Goal: Transaction & Acquisition: Purchase product/service

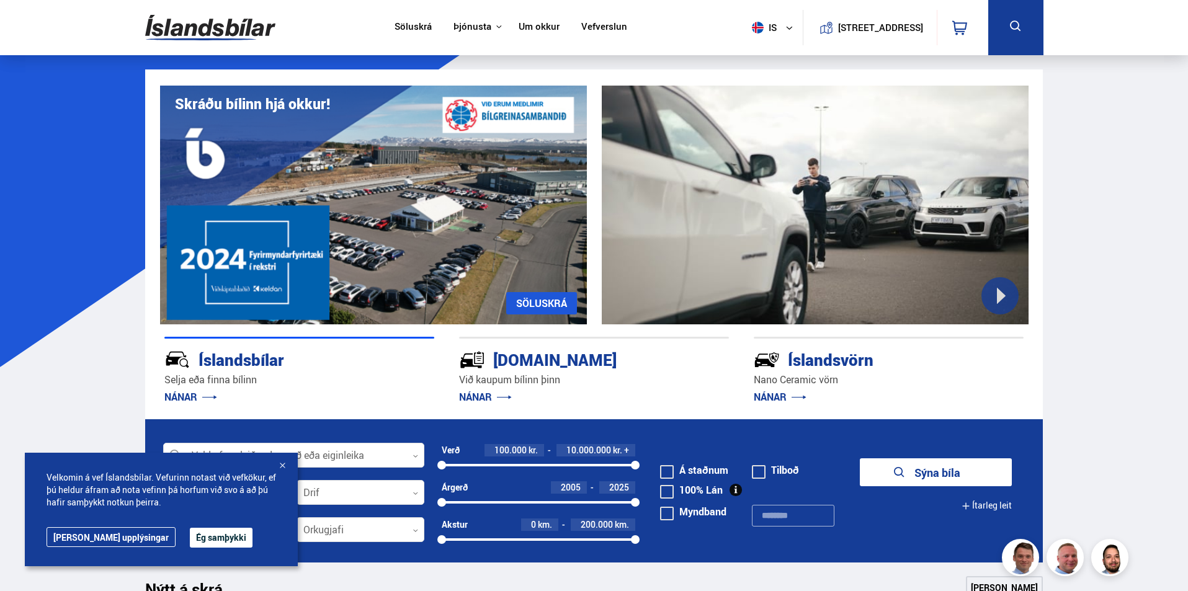
click at [279, 466] on div at bounding box center [282, 466] width 12 height 12
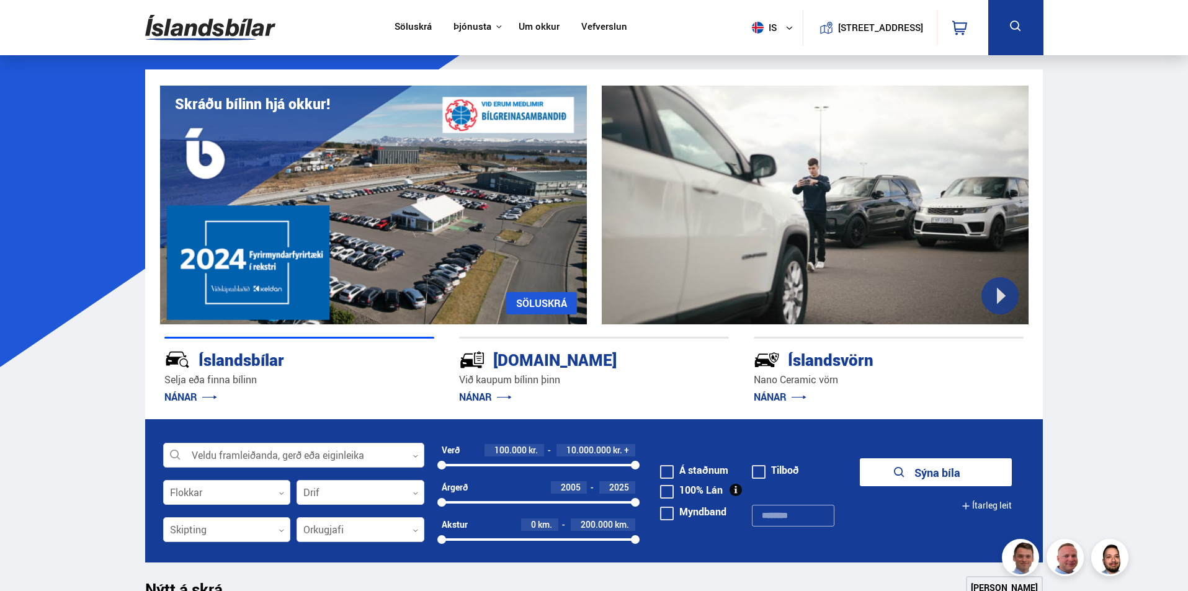
click at [380, 456] on div at bounding box center [293, 455] width 261 height 25
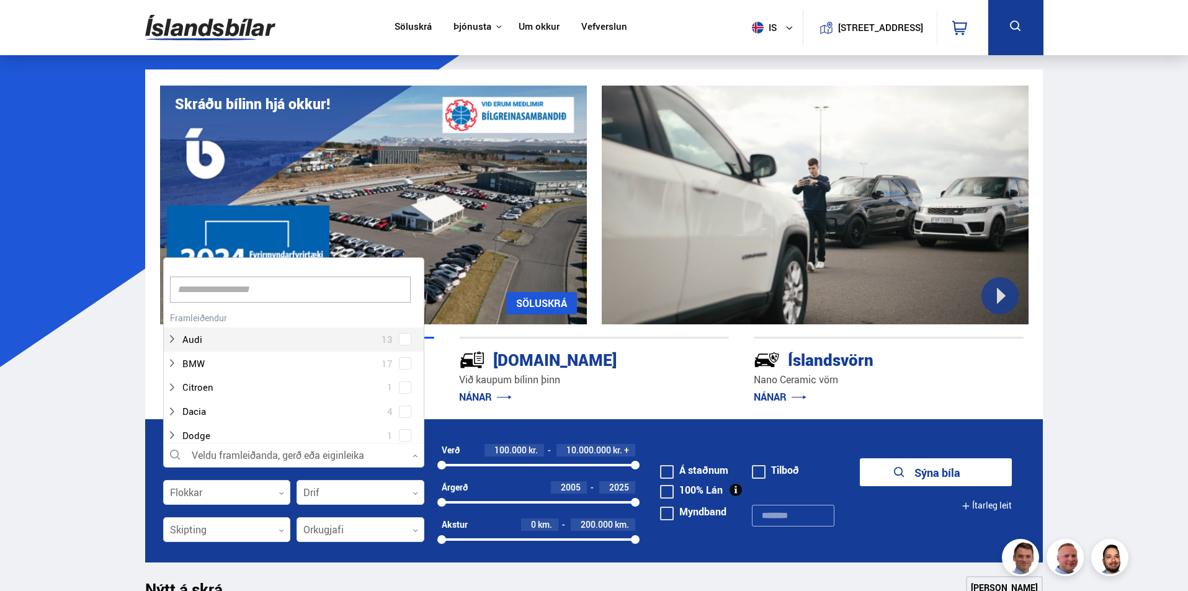
scroll to position [185, 257]
click at [250, 363] on div at bounding box center [281, 364] width 229 height 18
click at [201, 368] on div at bounding box center [281, 364] width 229 height 18
click at [207, 308] on div at bounding box center [281, 302] width 229 height 18
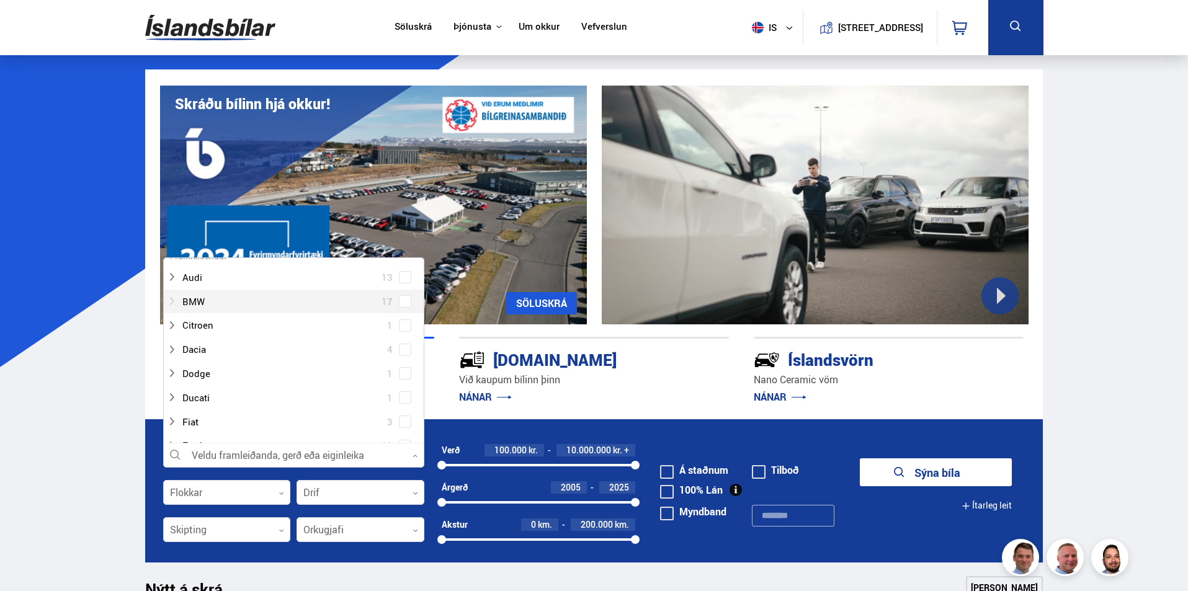
click at [209, 307] on div at bounding box center [281, 302] width 229 height 18
click at [209, 305] on div at bounding box center [281, 302] width 229 height 18
click at [205, 359] on div at bounding box center [281, 364] width 229 height 18
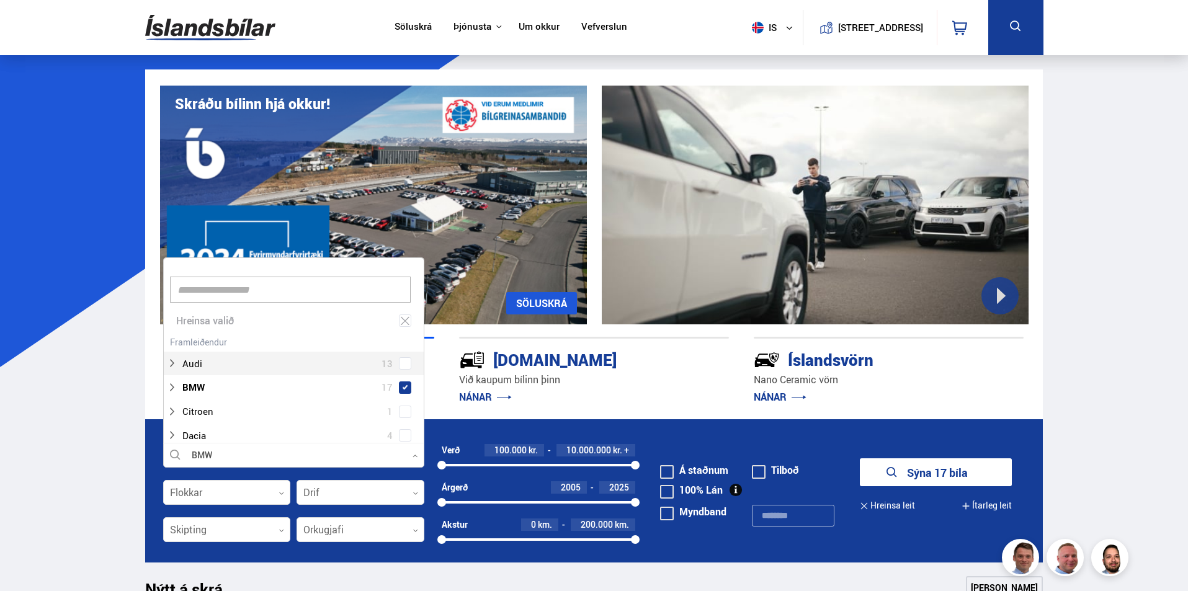
click at [919, 479] on button "Sýna 17 bíla" at bounding box center [936, 472] width 152 height 28
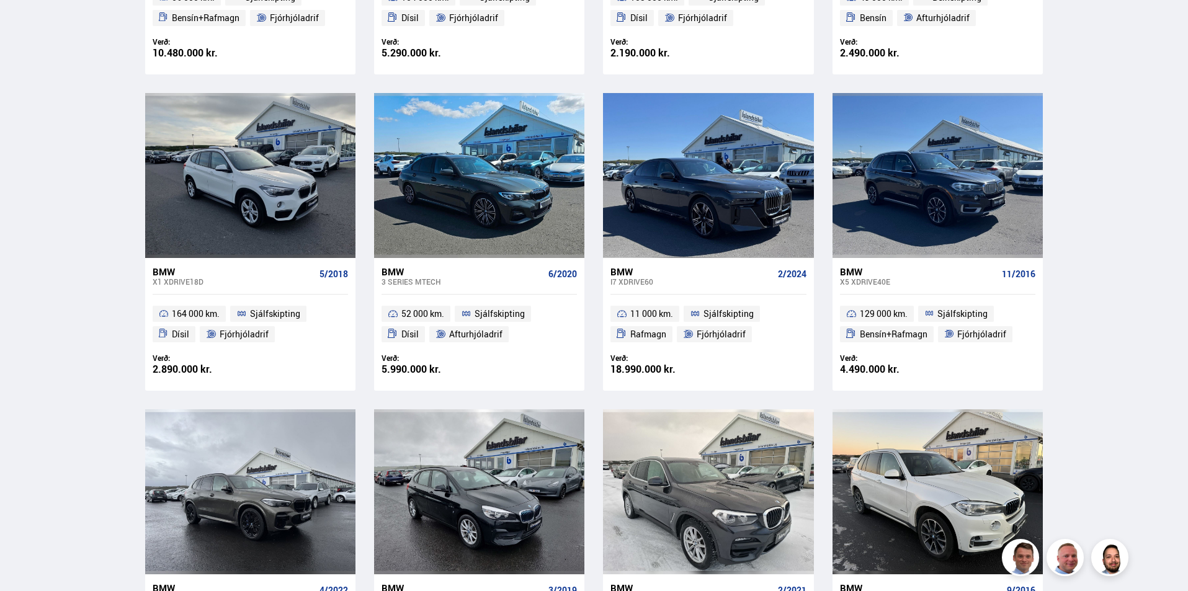
scroll to position [434, 0]
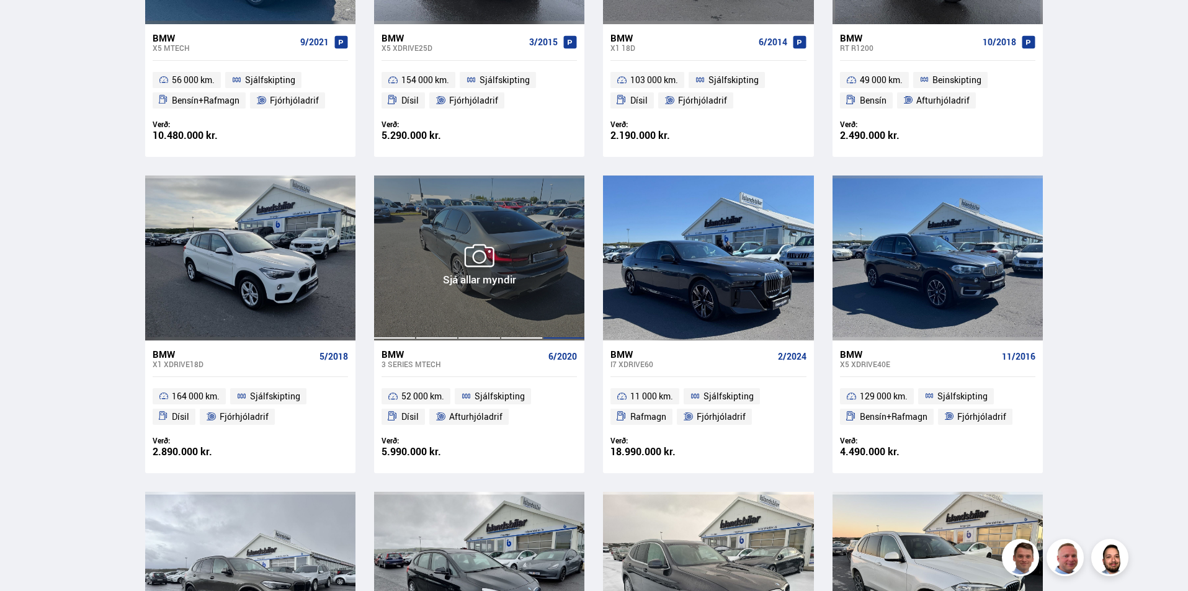
click at [556, 292] on div at bounding box center [564, 258] width 42 height 165
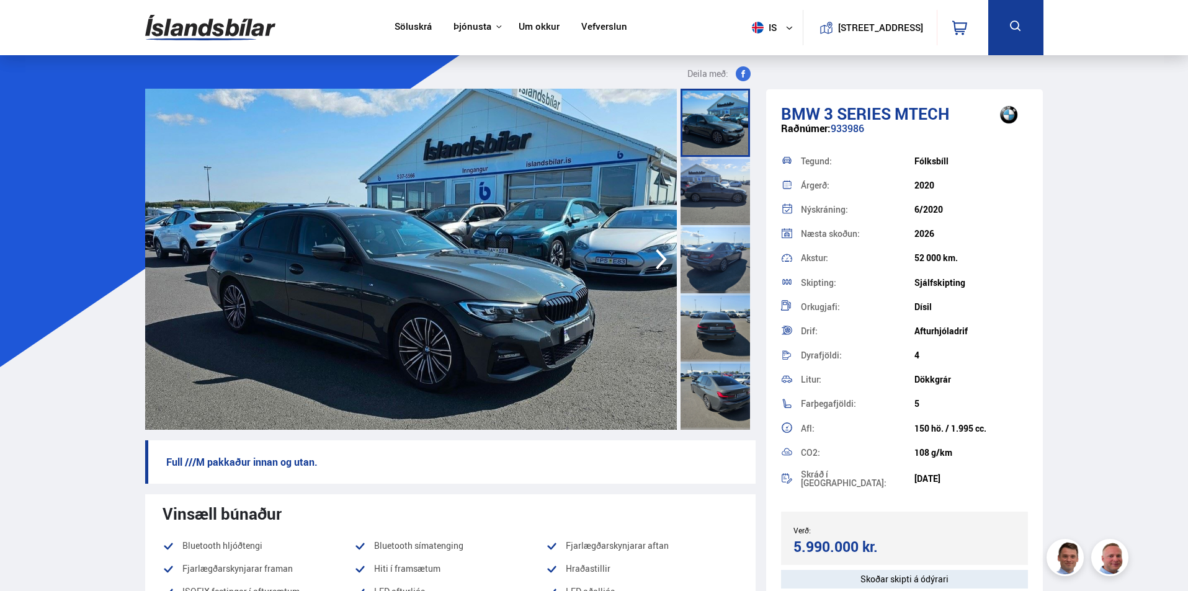
click at [710, 182] on div at bounding box center [714, 191] width 69 height 68
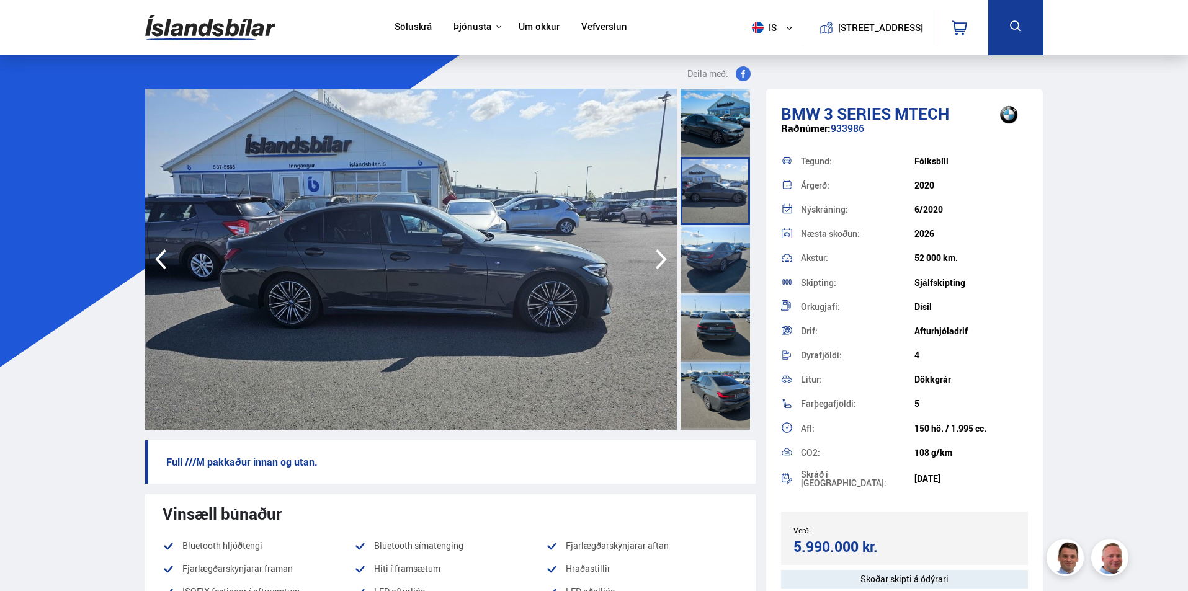
click at [719, 247] on div at bounding box center [714, 259] width 69 height 68
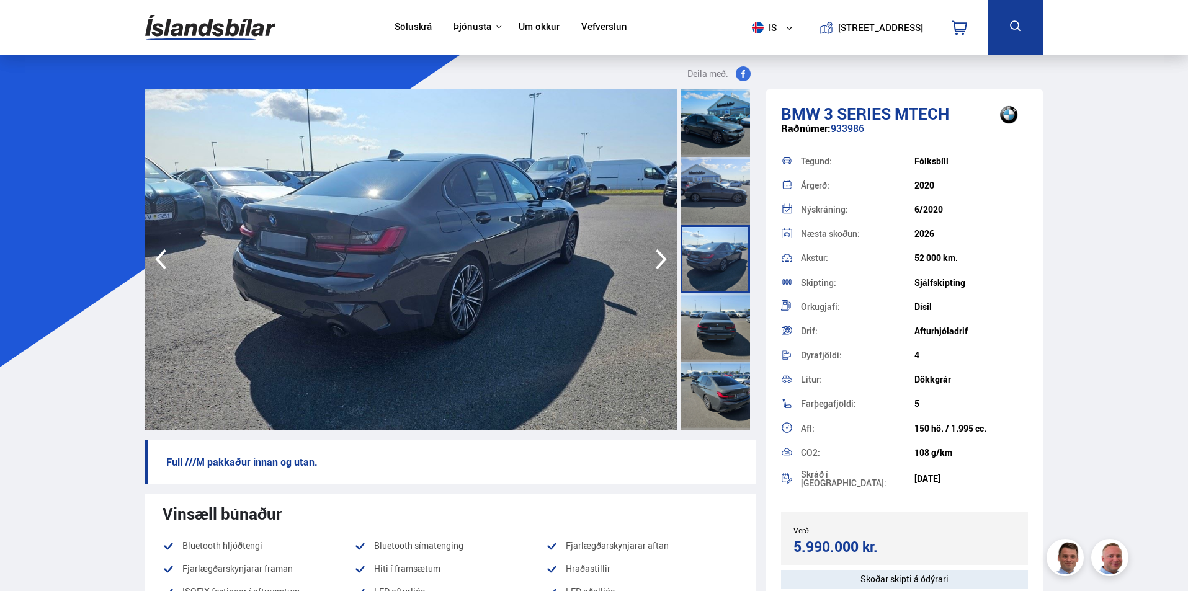
click at [703, 298] on div at bounding box center [714, 327] width 69 height 68
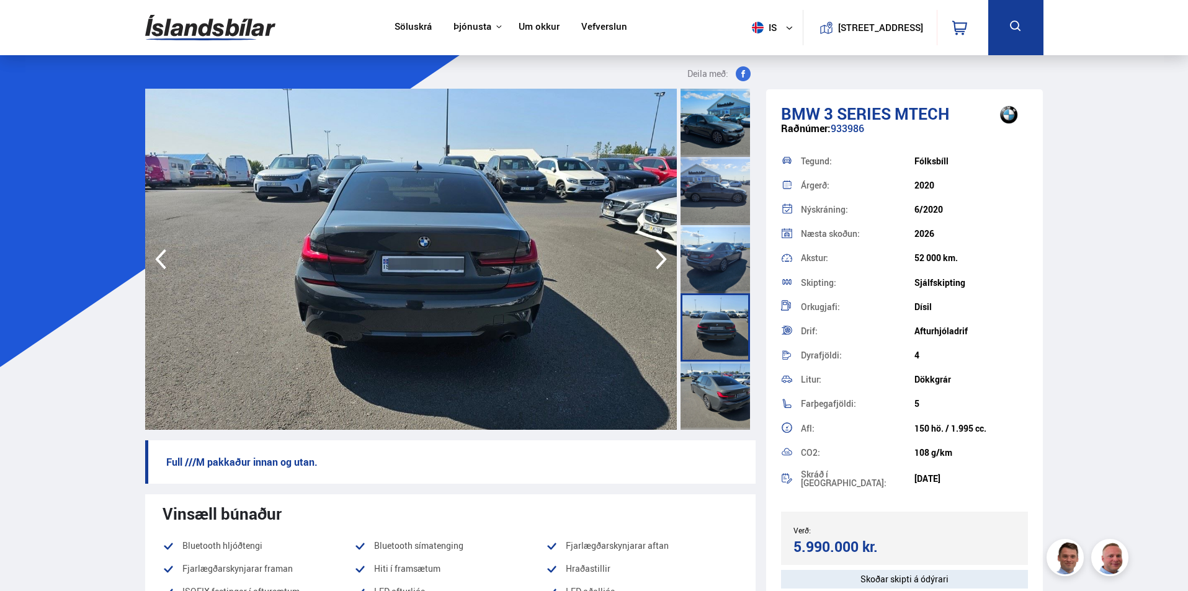
click at [709, 349] on div at bounding box center [714, 327] width 69 height 68
click at [713, 381] on div at bounding box center [714, 396] width 69 height 68
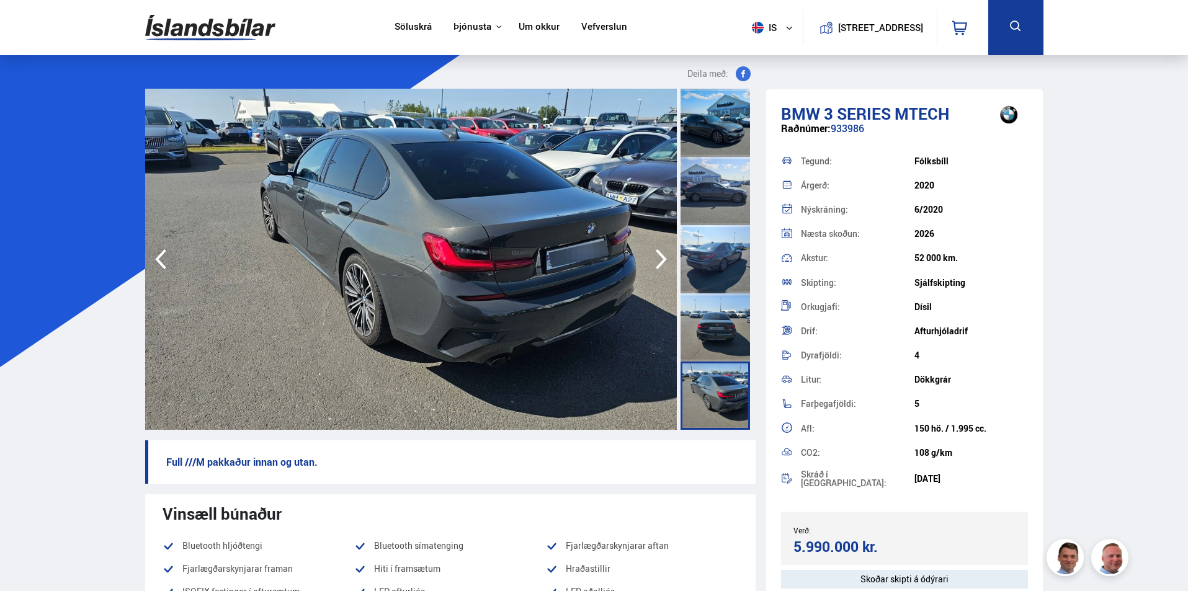
click at [658, 247] on icon "button" at bounding box center [661, 259] width 25 height 30
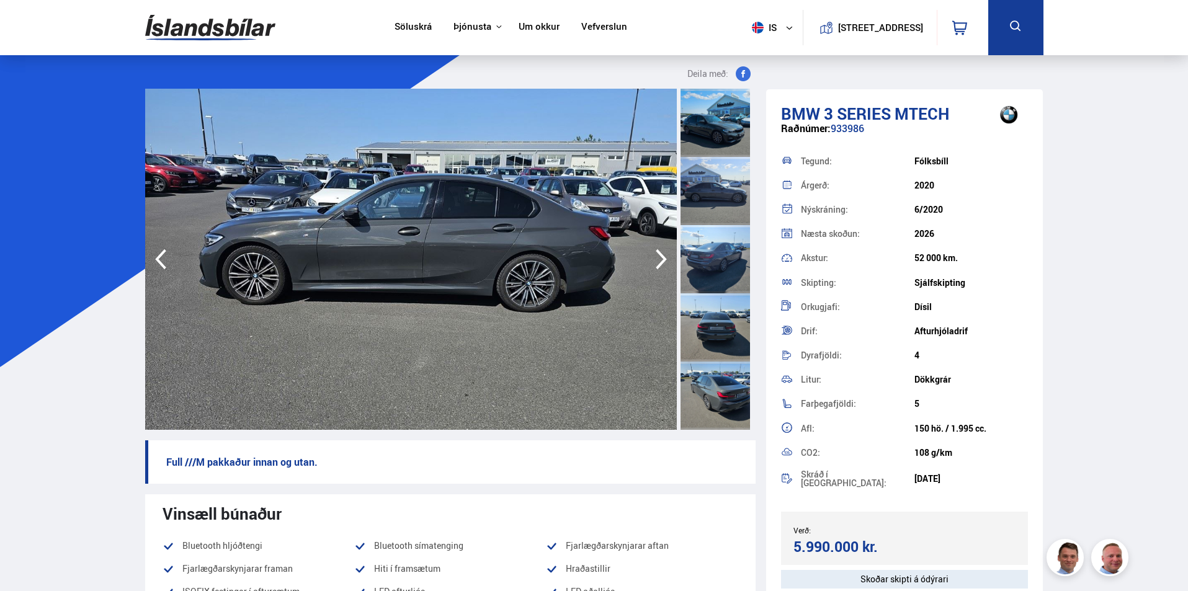
click at [660, 250] on icon "button" at bounding box center [661, 259] width 25 height 30
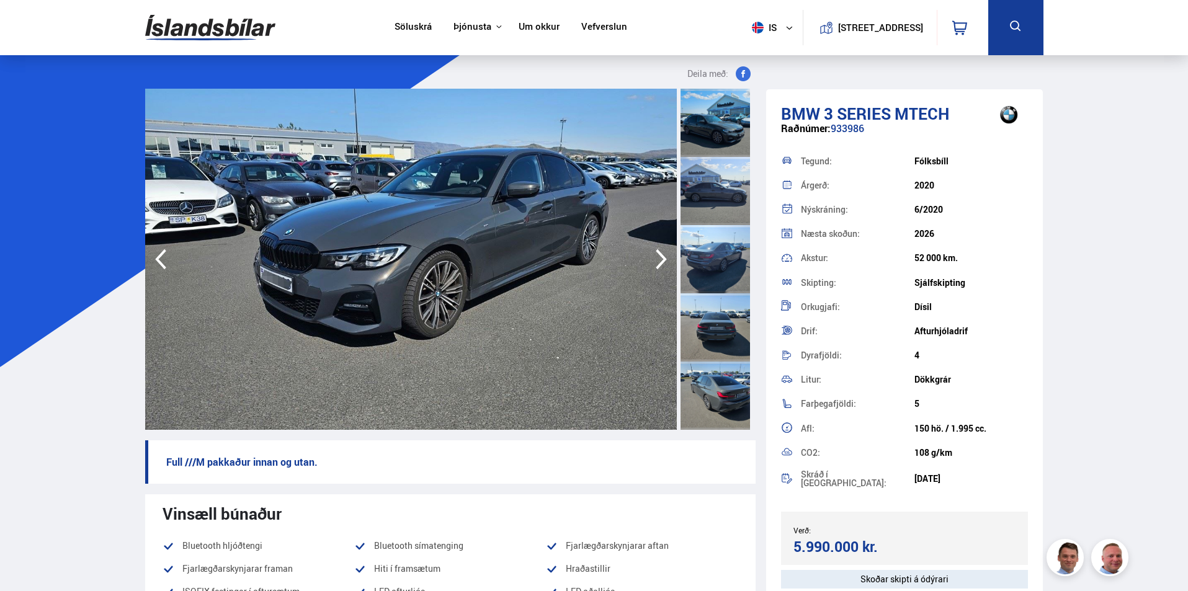
click at [660, 250] on icon "button" at bounding box center [661, 259] width 25 height 30
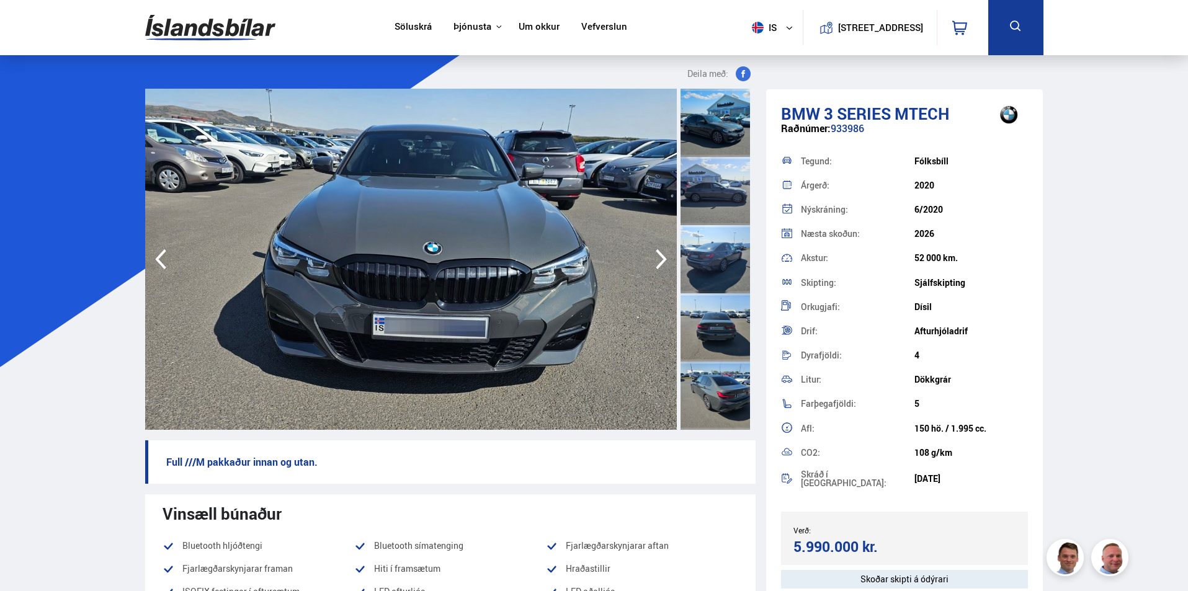
click at [660, 250] on icon "button" at bounding box center [661, 259] width 25 height 30
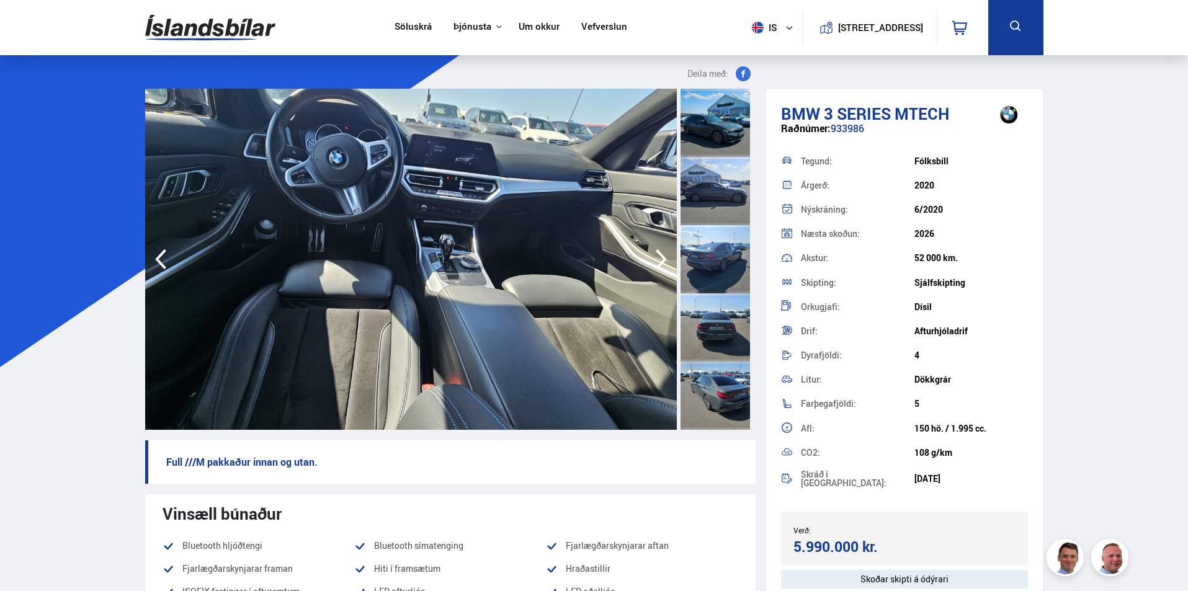
click at [660, 250] on icon "button" at bounding box center [661, 259] width 25 height 30
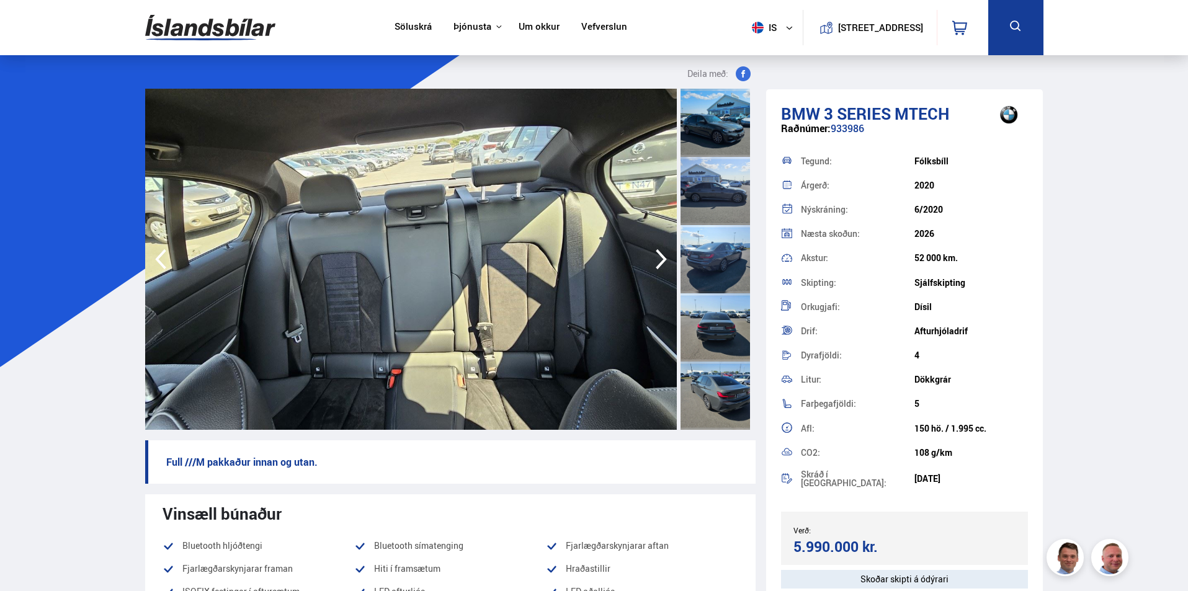
click at [660, 250] on icon "button" at bounding box center [661, 259] width 25 height 30
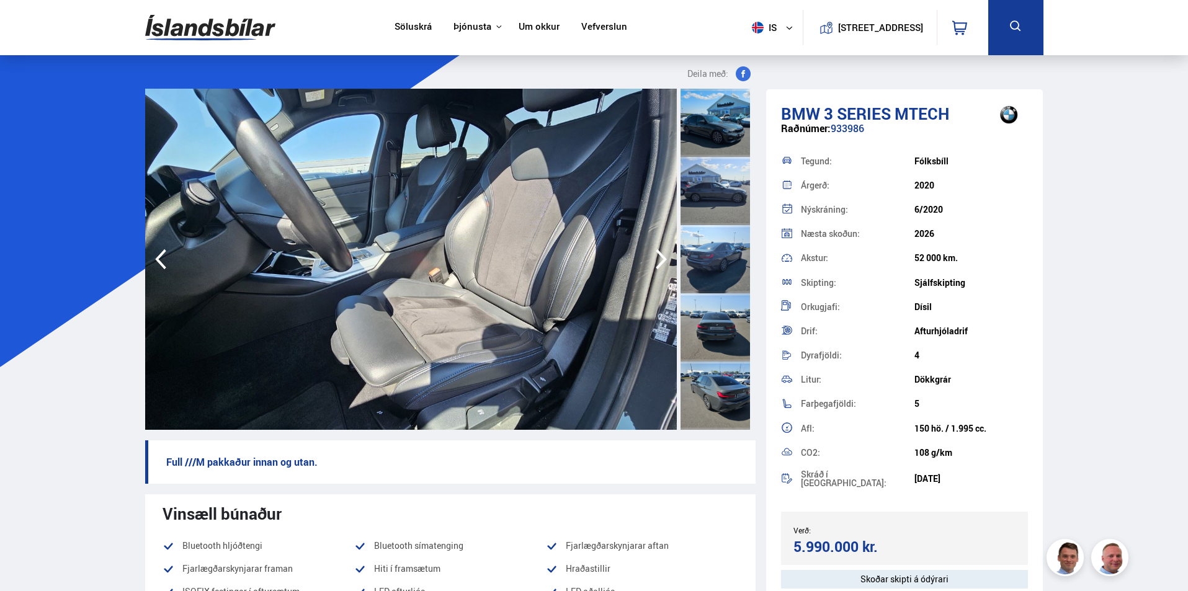
click at [660, 250] on icon "button" at bounding box center [661, 259] width 25 height 30
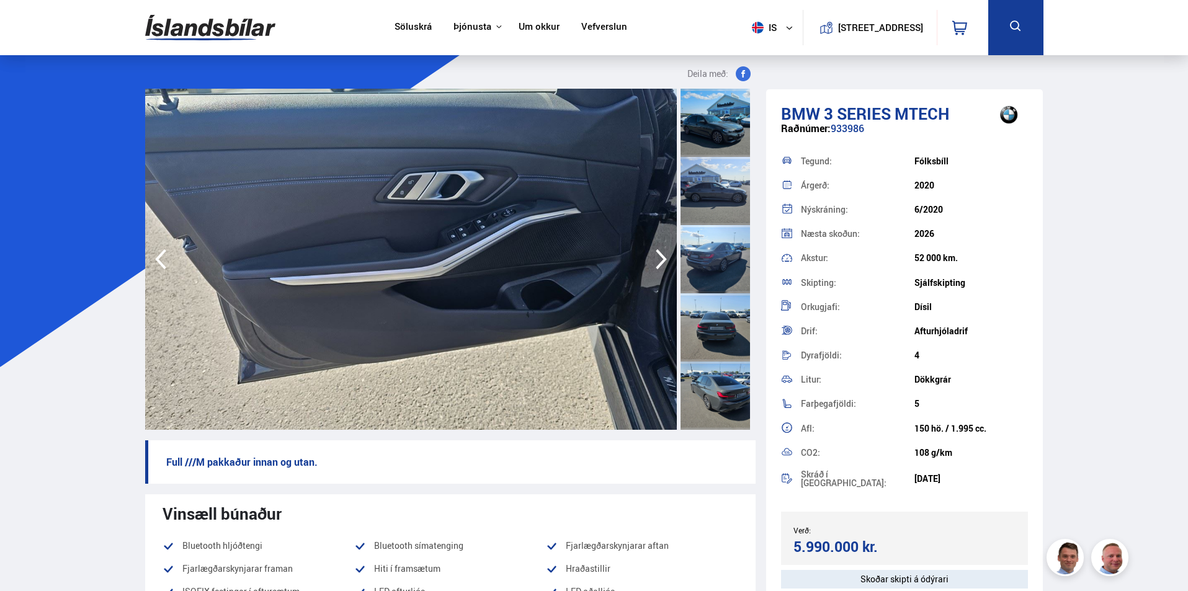
click at [660, 250] on icon "button" at bounding box center [661, 259] width 25 height 30
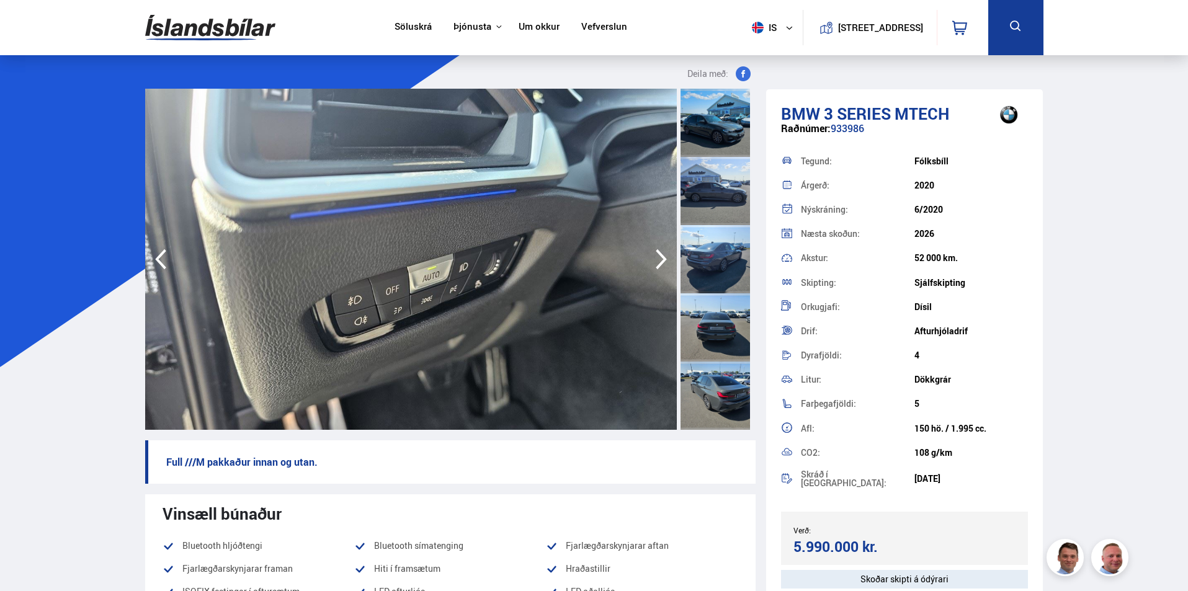
click at [660, 250] on icon "button" at bounding box center [661, 259] width 25 height 30
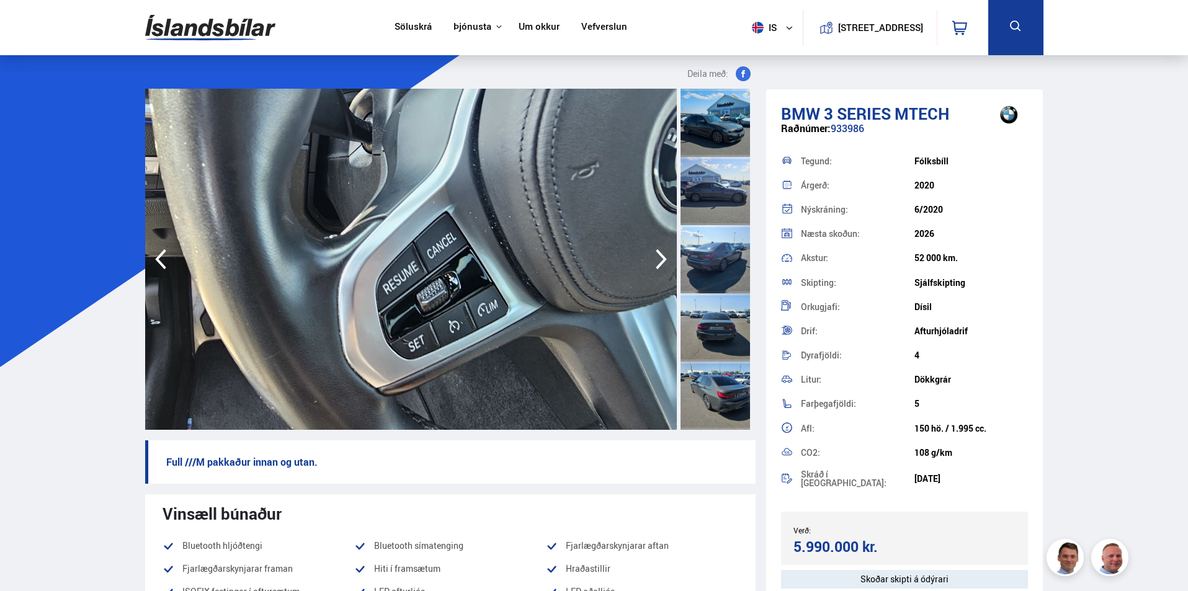
click at [660, 250] on icon "button" at bounding box center [661, 259] width 25 height 30
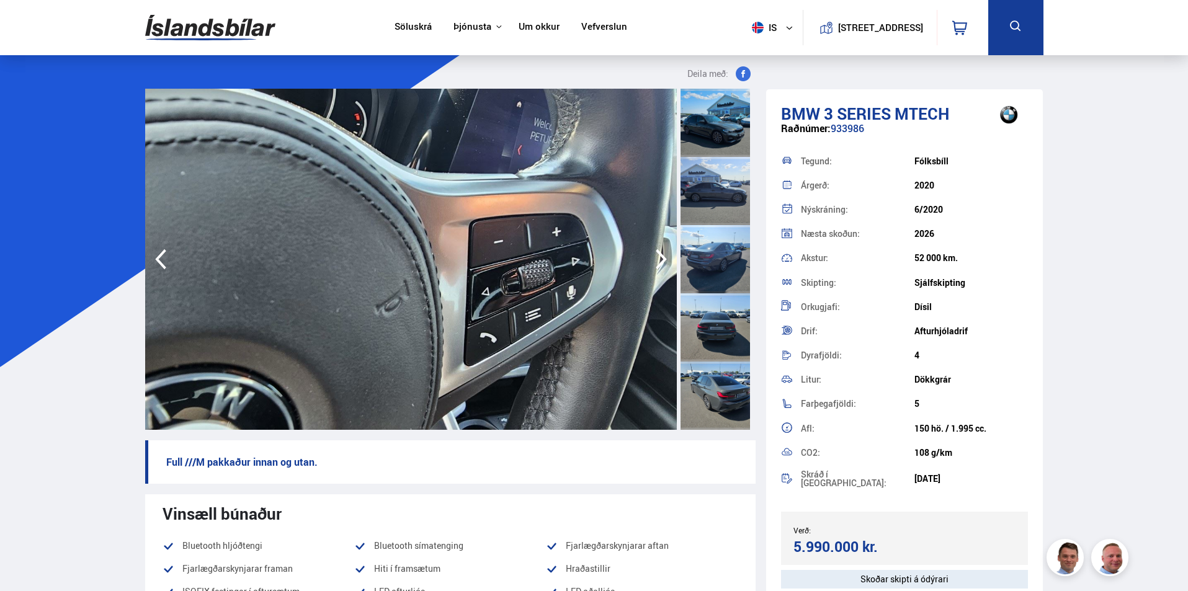
click at [660, 250] on icon "button" at bounding box center [661, 259] width 25 height 30
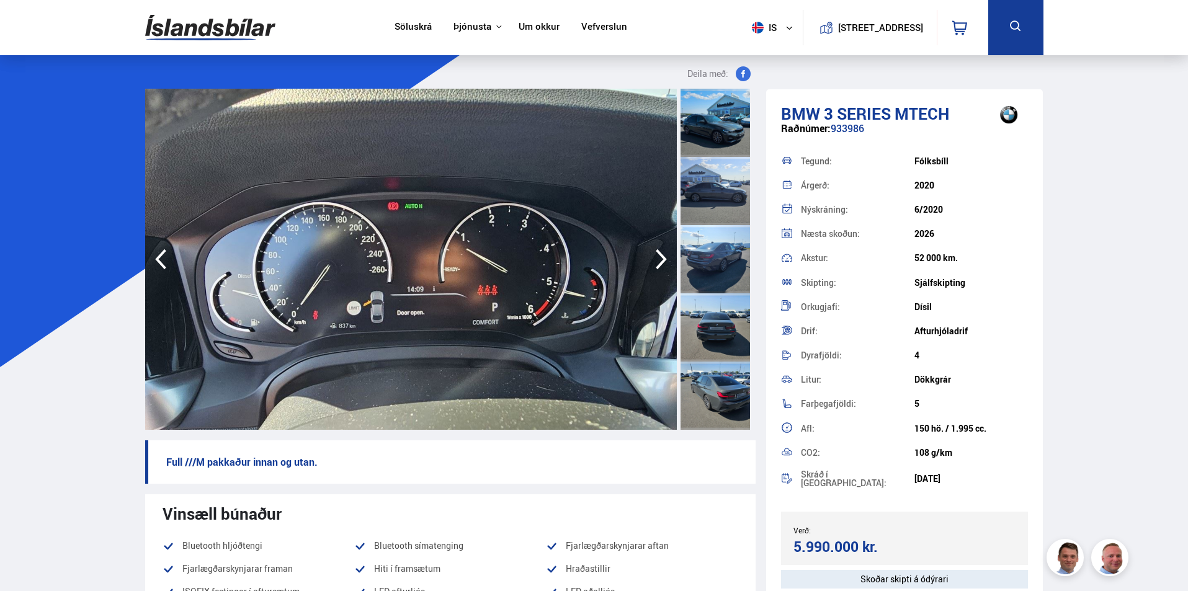
click at [660, 250] on icon "button" at bounding box center [661, 259] width 25 height 30
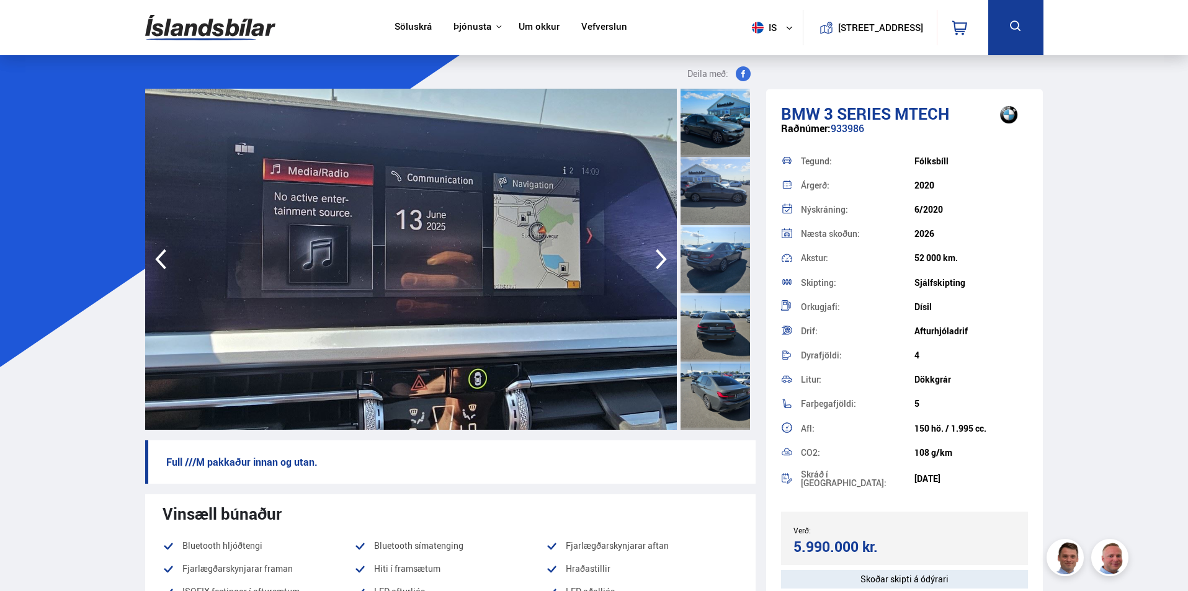
click at [154, 262] on icon "button" at bounding box center [160, 259] width 25 height 30
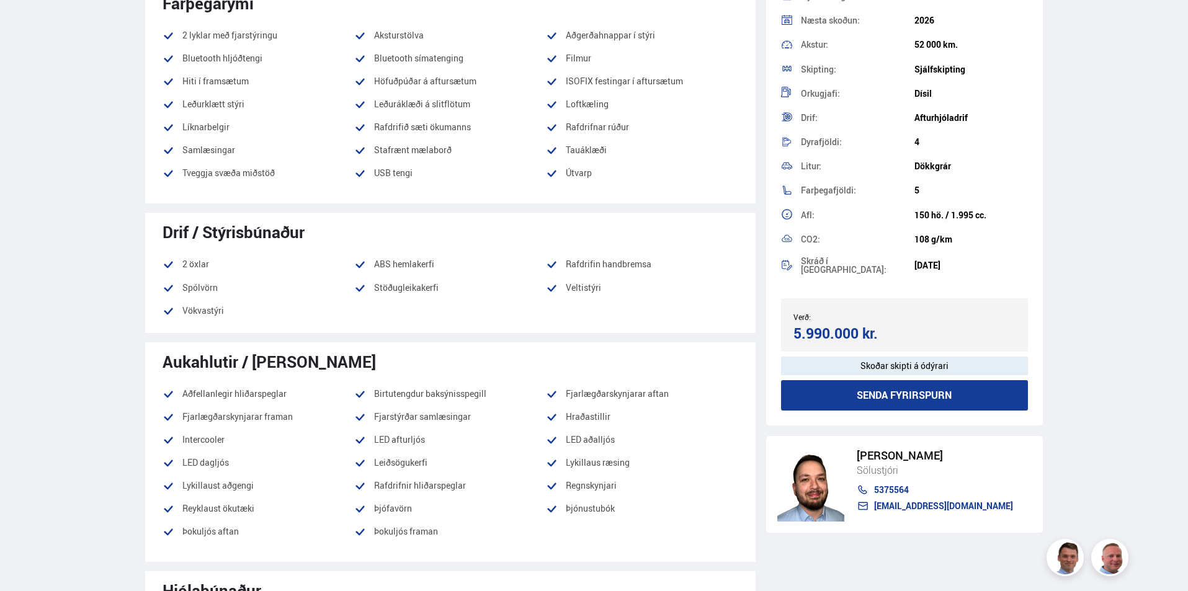
scroll to position [930, 0]
